Goal: Book appointment/travel/reservation

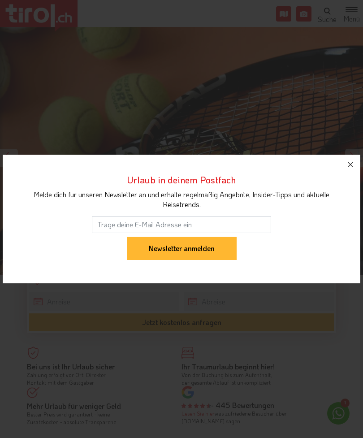
click at [351, 168] on icon "button" at bounding box center [350, 164] width 11 height 11
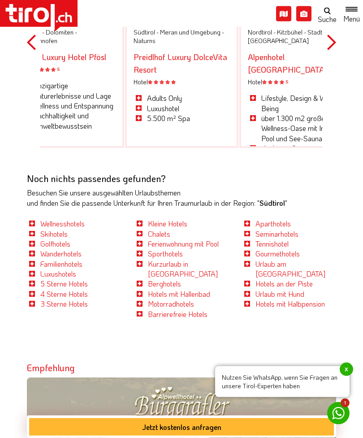
scroll to position [2942, 0]
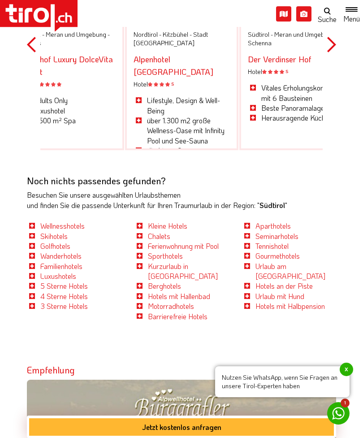
click at [181, 251] on link "Sporthotels" at bounding box center [165, 255] width 35 height 9
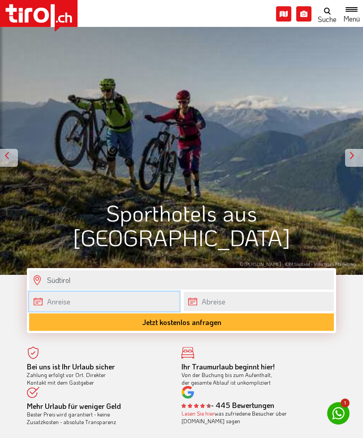
click at [152, 304] on body ".st0{fill:#FFFFFF}.st1{fill:#E31017} Die Region Tirol Nordtirol - Südtirol - Os…" at bounding box center [181, 219] width 363 height 438
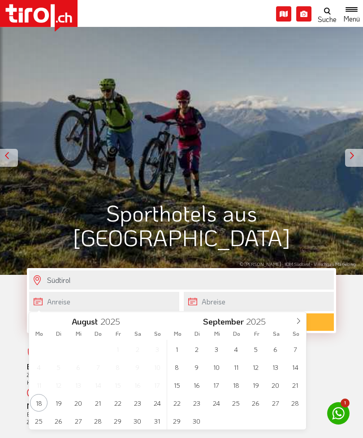
click at [300, 322] on icon at bounding box center [299, 321] width 6 height 6
click at [300, 322] on icon at bounding box center [298, 321] width 3 height 6
click at [301, 323] on icon at bounding box center [299, 321] width 6 height 6
type input "2026"
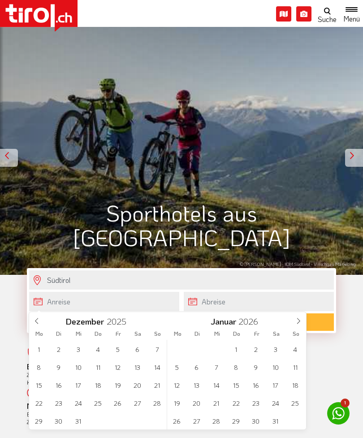
click at [300, 323] on icon at bounding box center [299, 321] width 6 height 6
type input "2026"
click at [302, 324] on span at bounding box center [298, 319] width 15 height 15
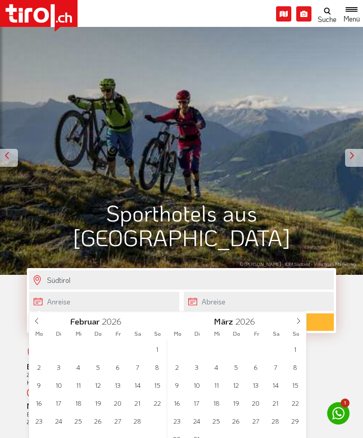
click at [301, 323] on icon at bounding box center [299, 321] width 6 height 6
click at [301, 322] on icon at bounding box center [299, 321] width 6 height 6
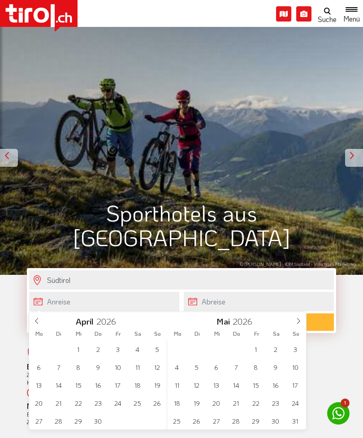
click at [302, 323] on span at bounding box center [298, 319] width 15 height 15
click at [242, 404] on span "25" at bounding box center [235, 402] width 17 height 17
click at [45, 420] on span "29" at bounding box center [38, 420] width 17 height 17
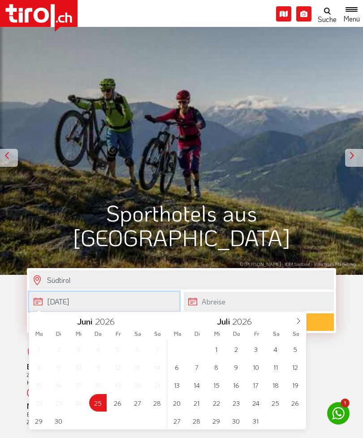
type input "25-06-2026"
type input "29-06-2026"
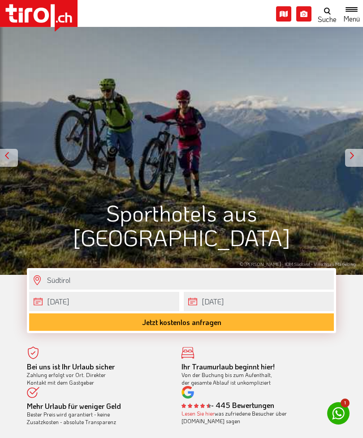
click at [280, 322] on button "Jetzt kostenlos anfragen" at bounding box center [181, 321] width 305 height 17
